Goal: Information Seeking & Learning: Check status

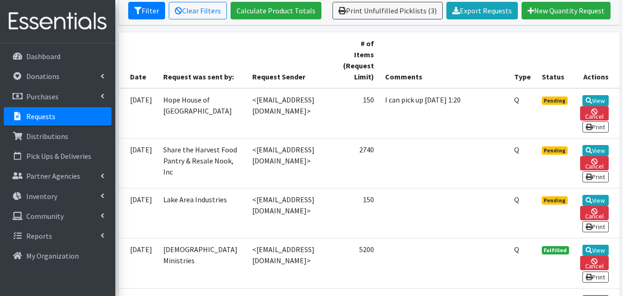
scroll to position [179, 0]
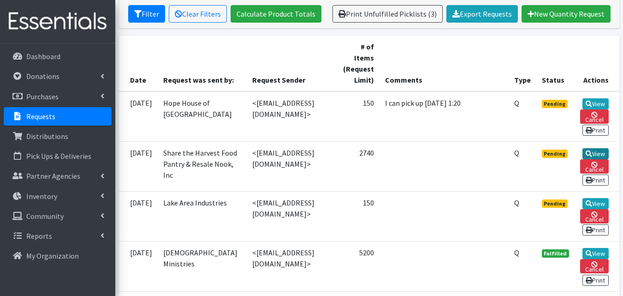
click at [602, 148] on link "View" at bounding box center [596, 153] width 26 height 11
click at [597, 98] on link "View" at bounding box center [596, 103] width 26 height 11
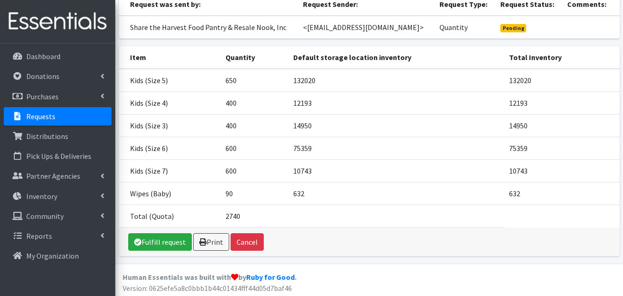
scroll to position [102, 0]
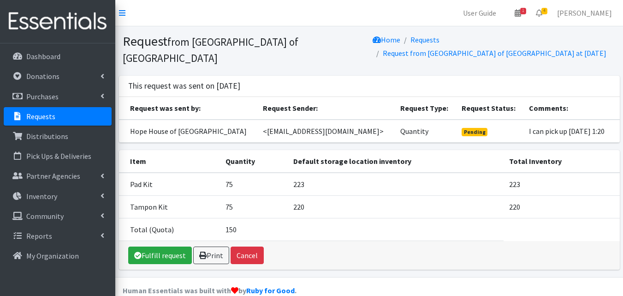
click at [27, 117] on p "Requests" at bounding box center [40, 116] width 29 height 9
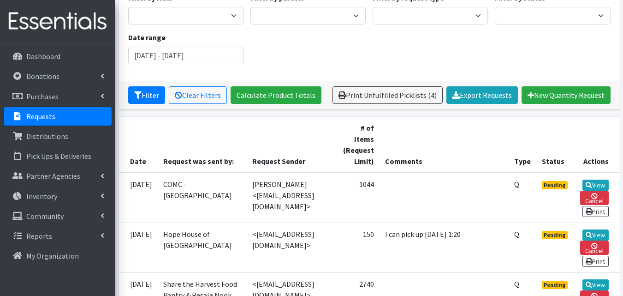
scroll to position [142, 0]
